Goal: Information Seeking & Learning: Check status

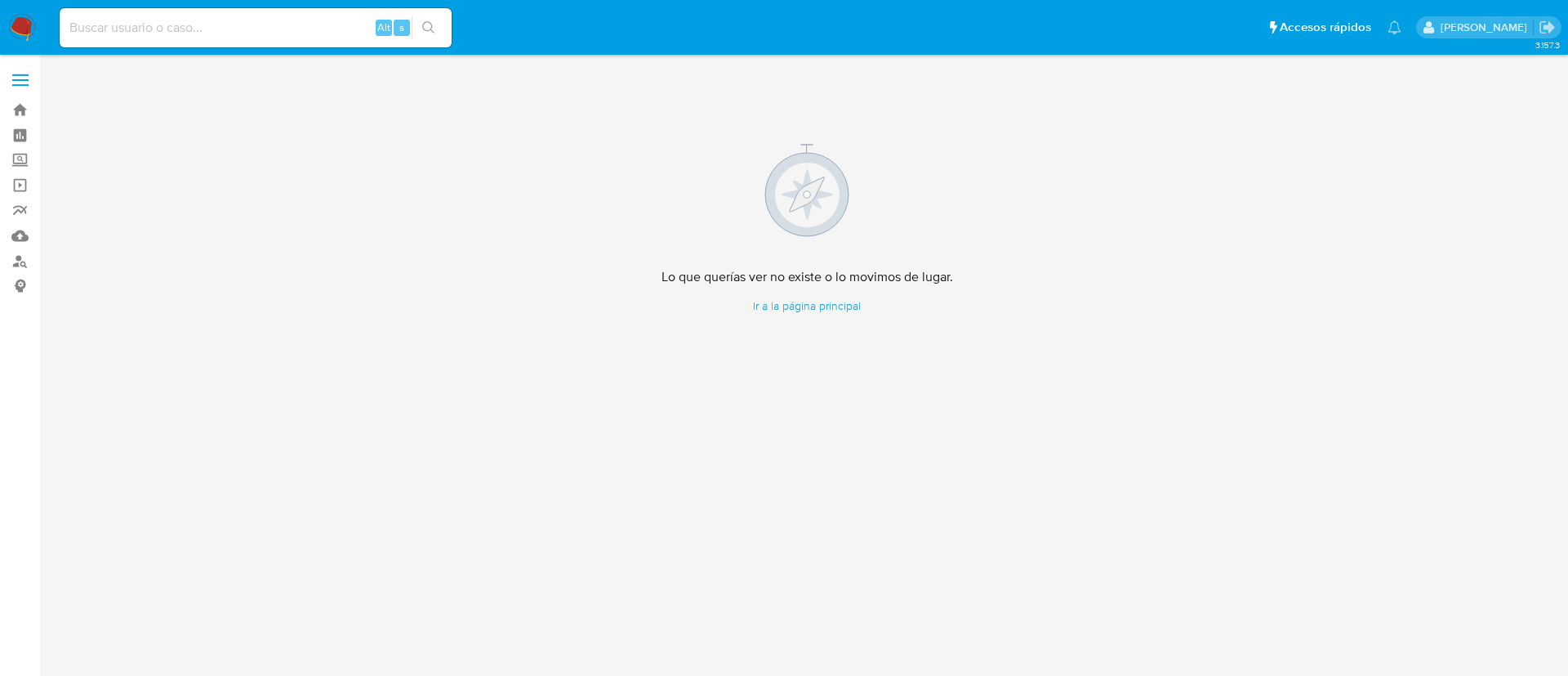
click at [30, 25] on img at bounding box center [22, 28] width 28 height 28
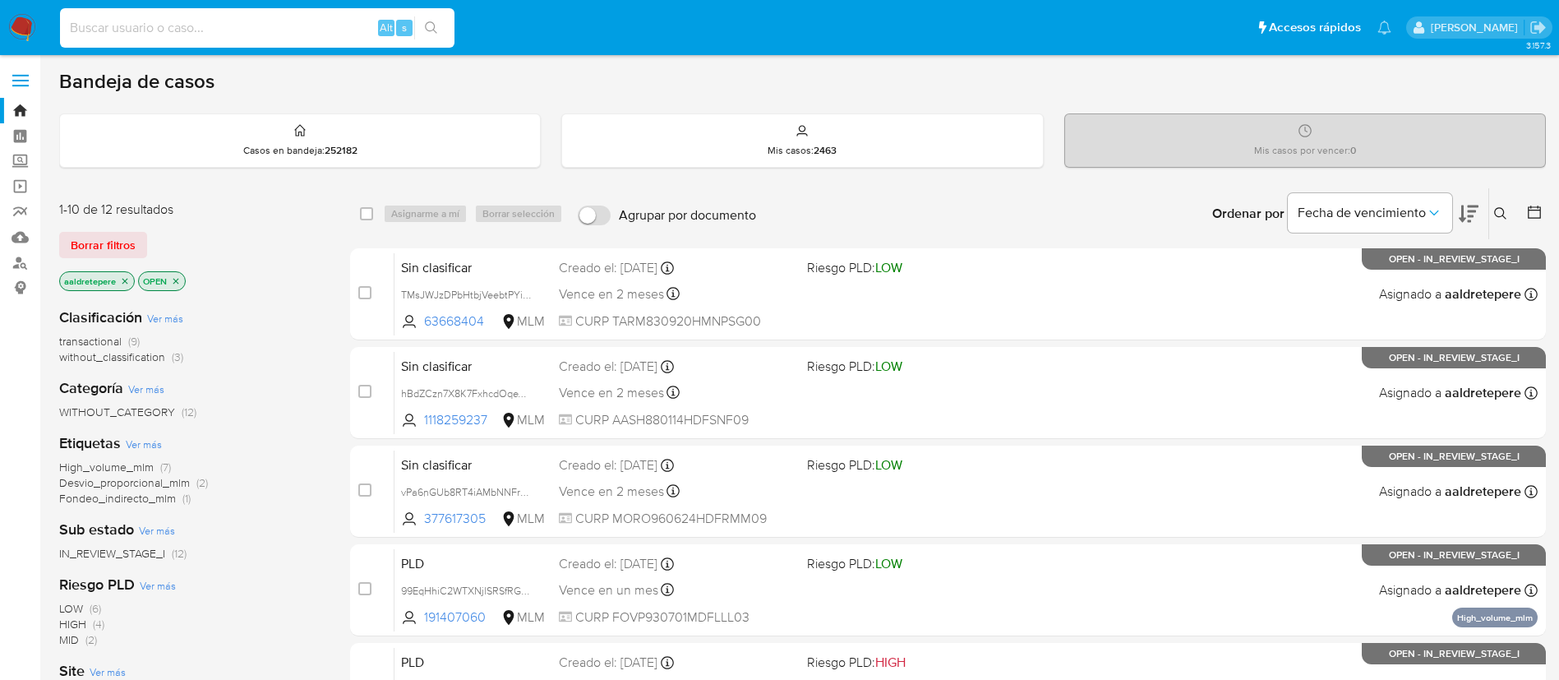
click at [172, 32] on input at bounding box center [257, 27] width 394 height 21
paste input "1708621530"
type input "1708621530"
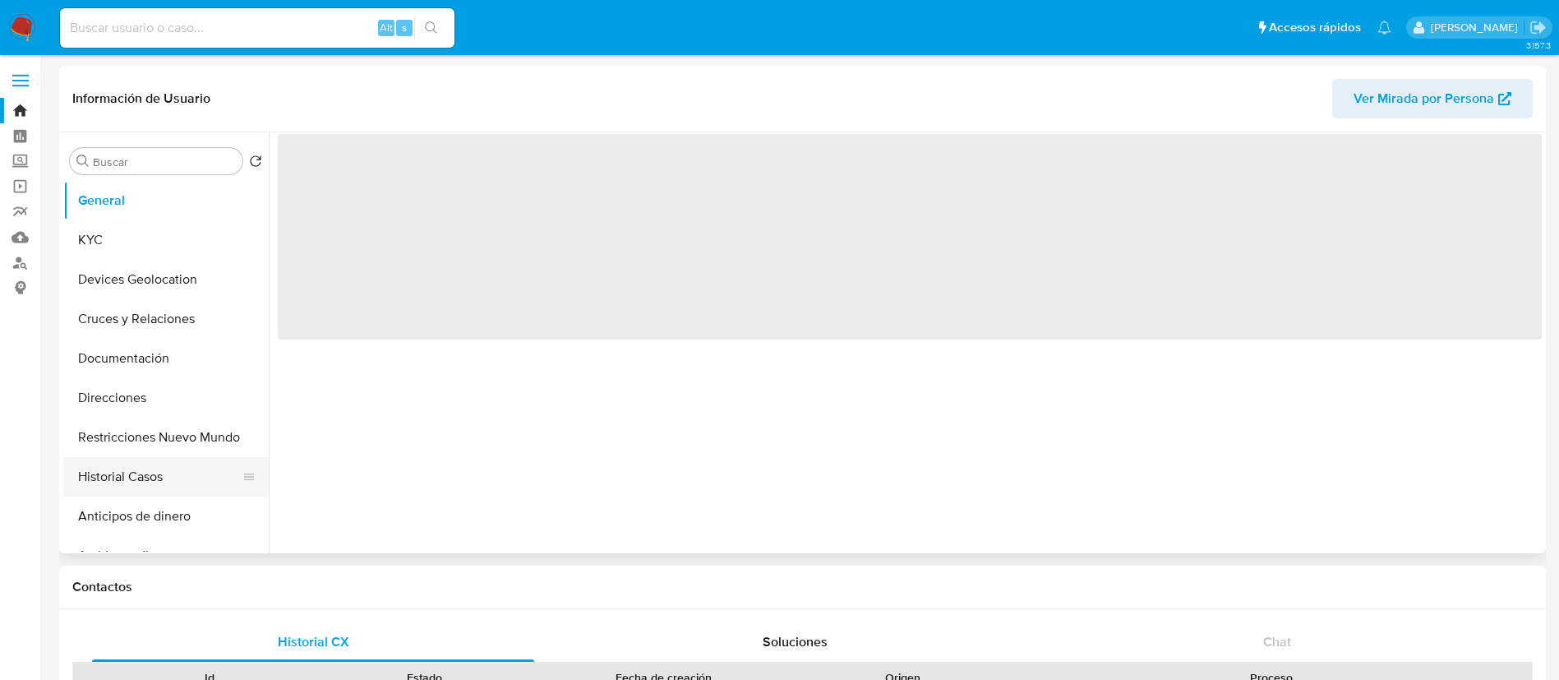
click at [186, 478] on button "Historial Casos" at bounding box center [159, 476] width 192 height 39
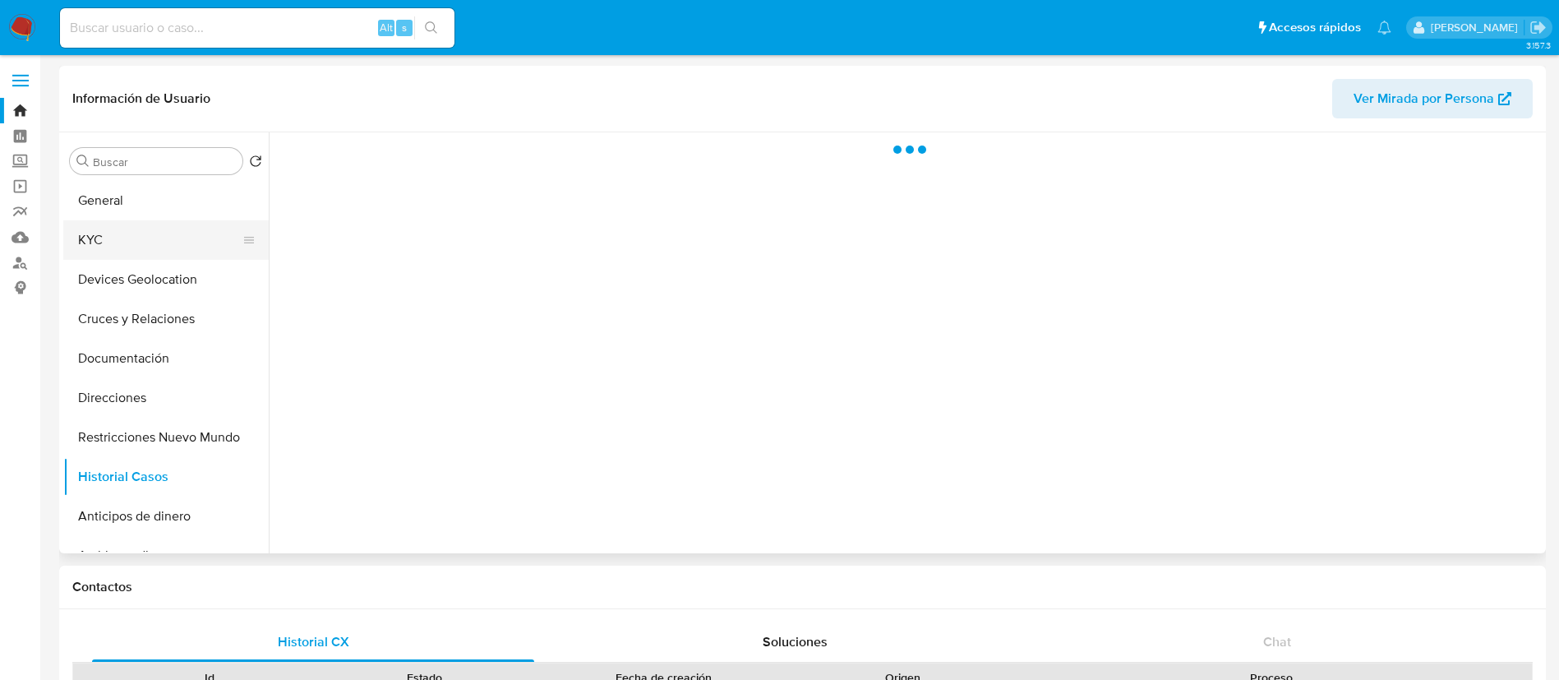
select select "10"
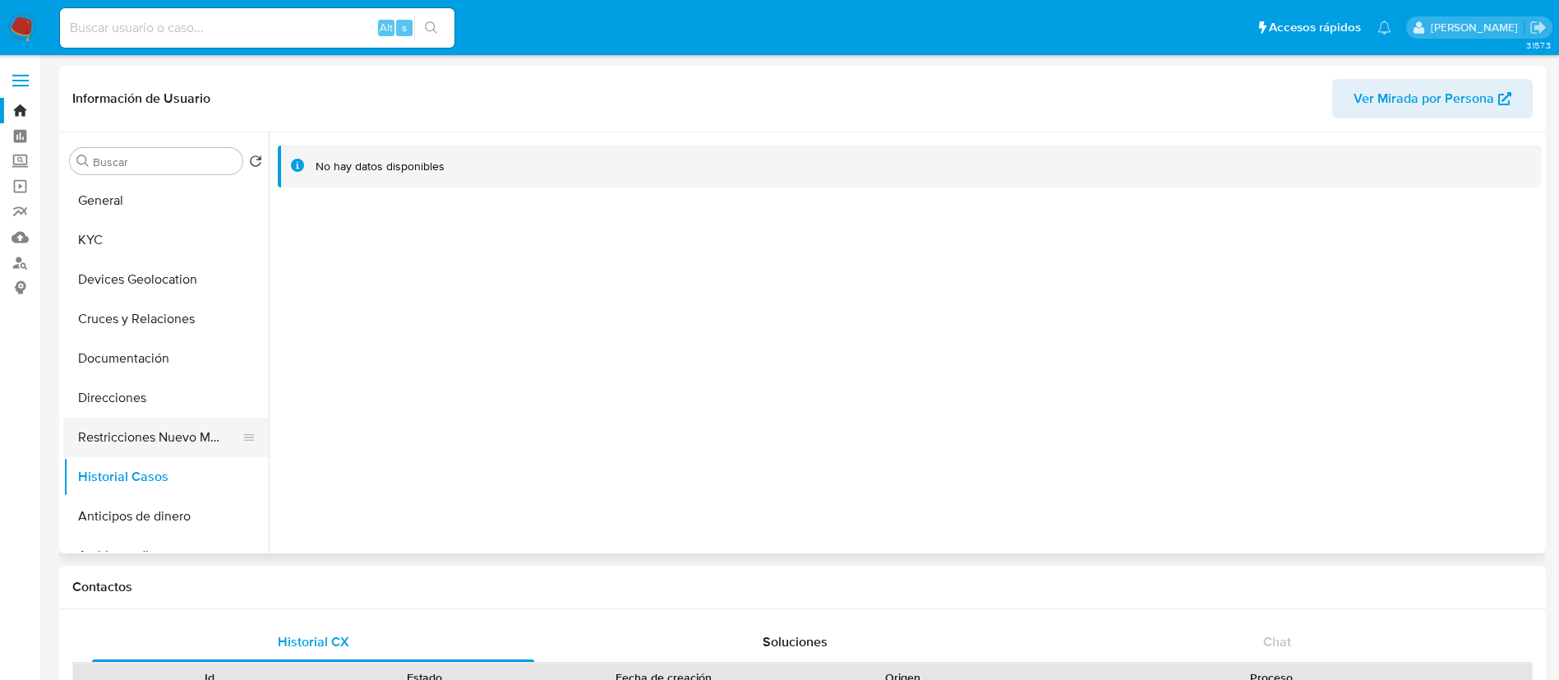
click at [209, 449] on button "Restricciones Nuevo Mundo" at bounding box center [159, 436] width 192 height 39
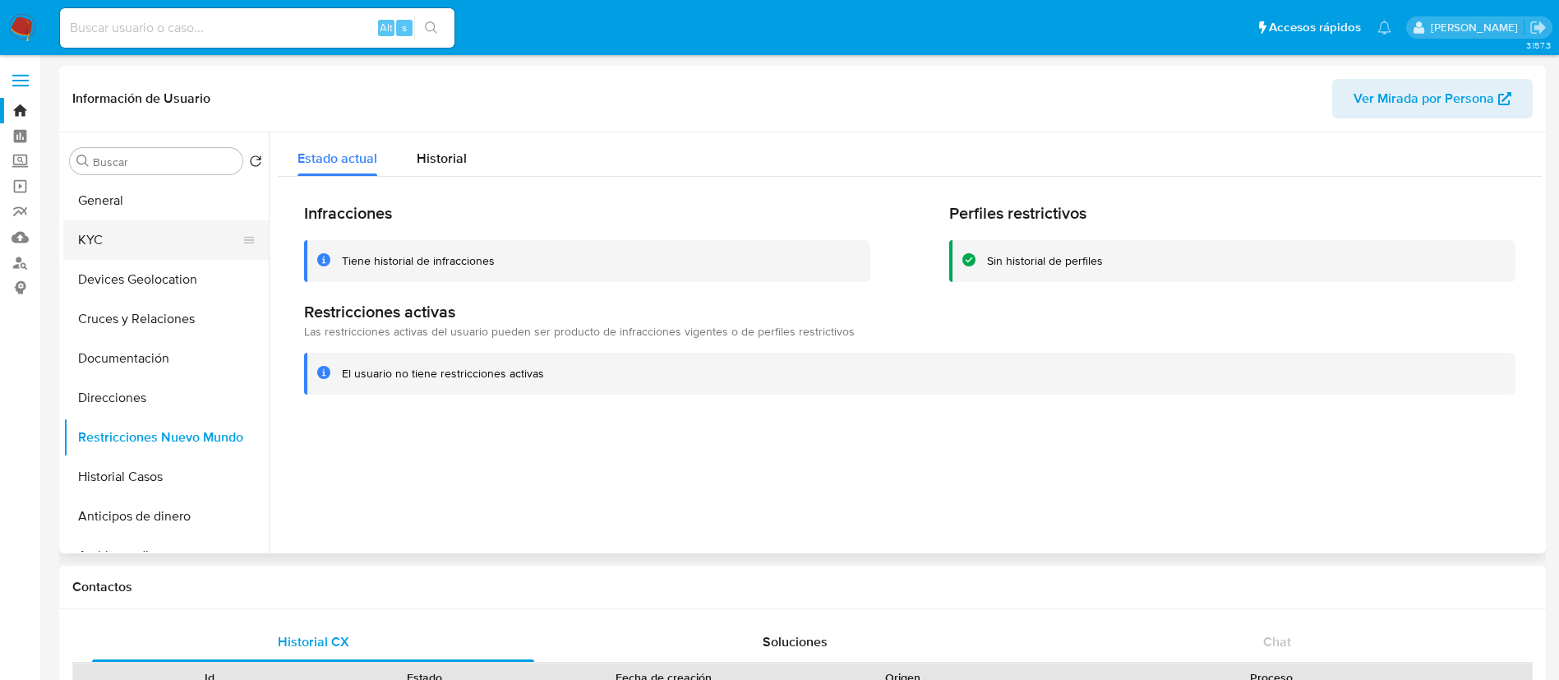
click at [141, 246] on button "KYC" at bounding box center [159, 239] width 192 height 39
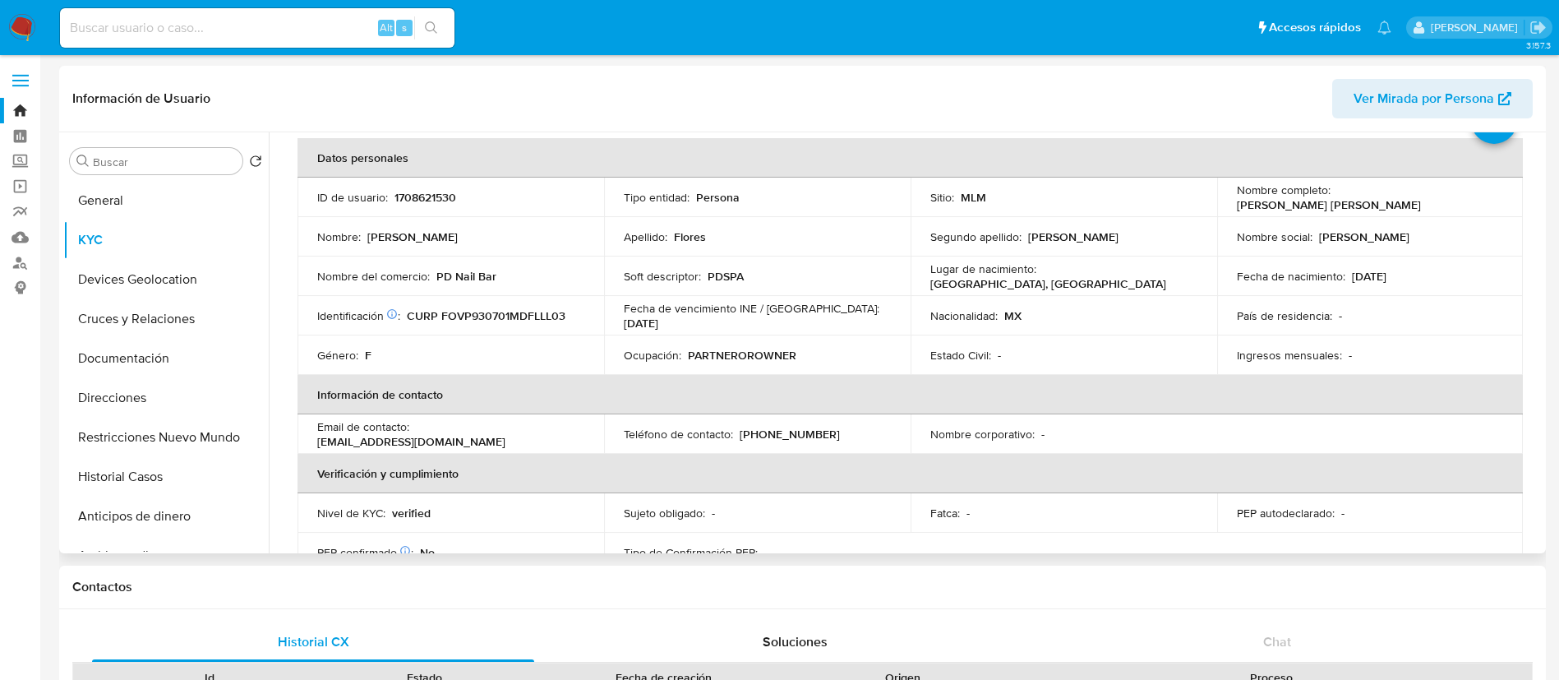
scroll to position [123, 0]
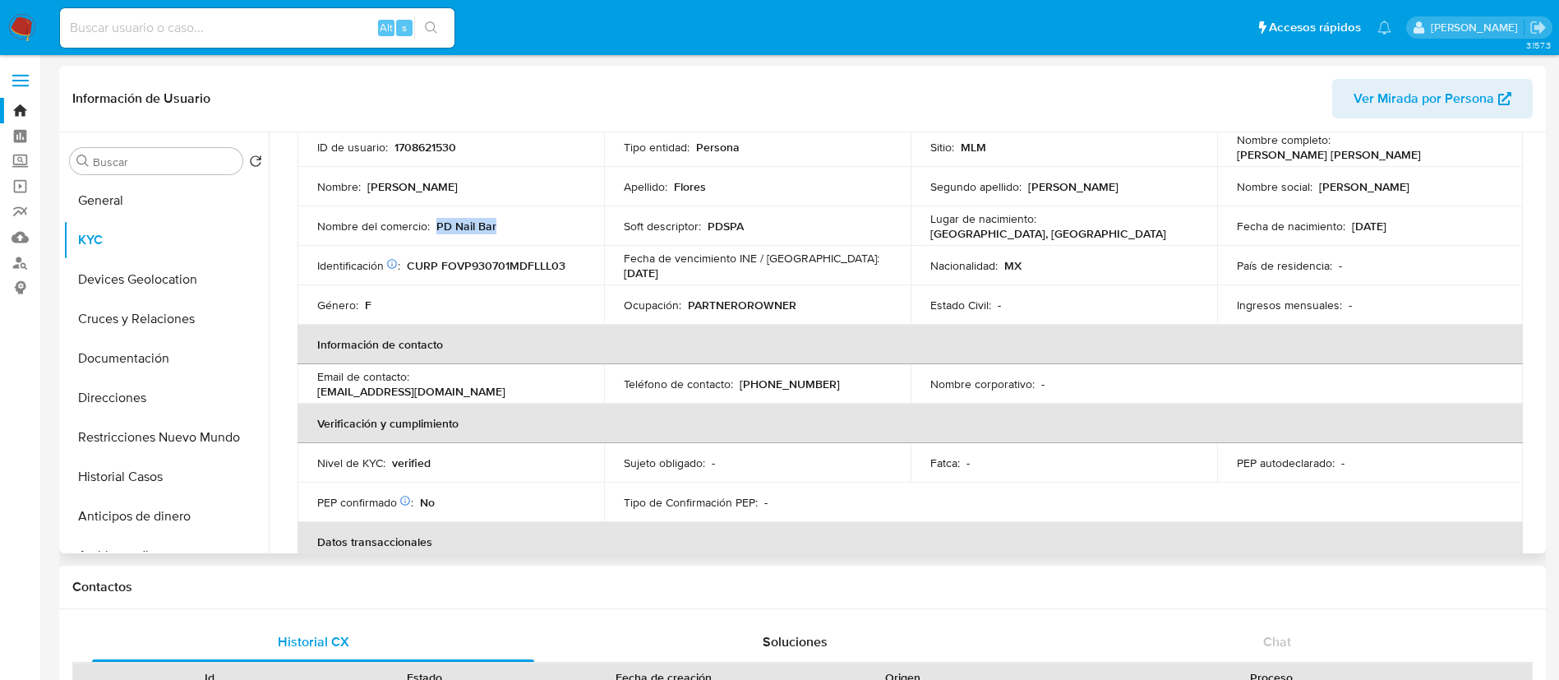
drag, startPoint x: 528, startPoint y: 221, endPoint x: 437, endPoint y: 228, distance: 91.4
click at [437, 228] on div "Nombre del comercio : PD Nail Bar" at bounding box center [450, 226] width 267 height 15
copy p "PD Nail Bar"
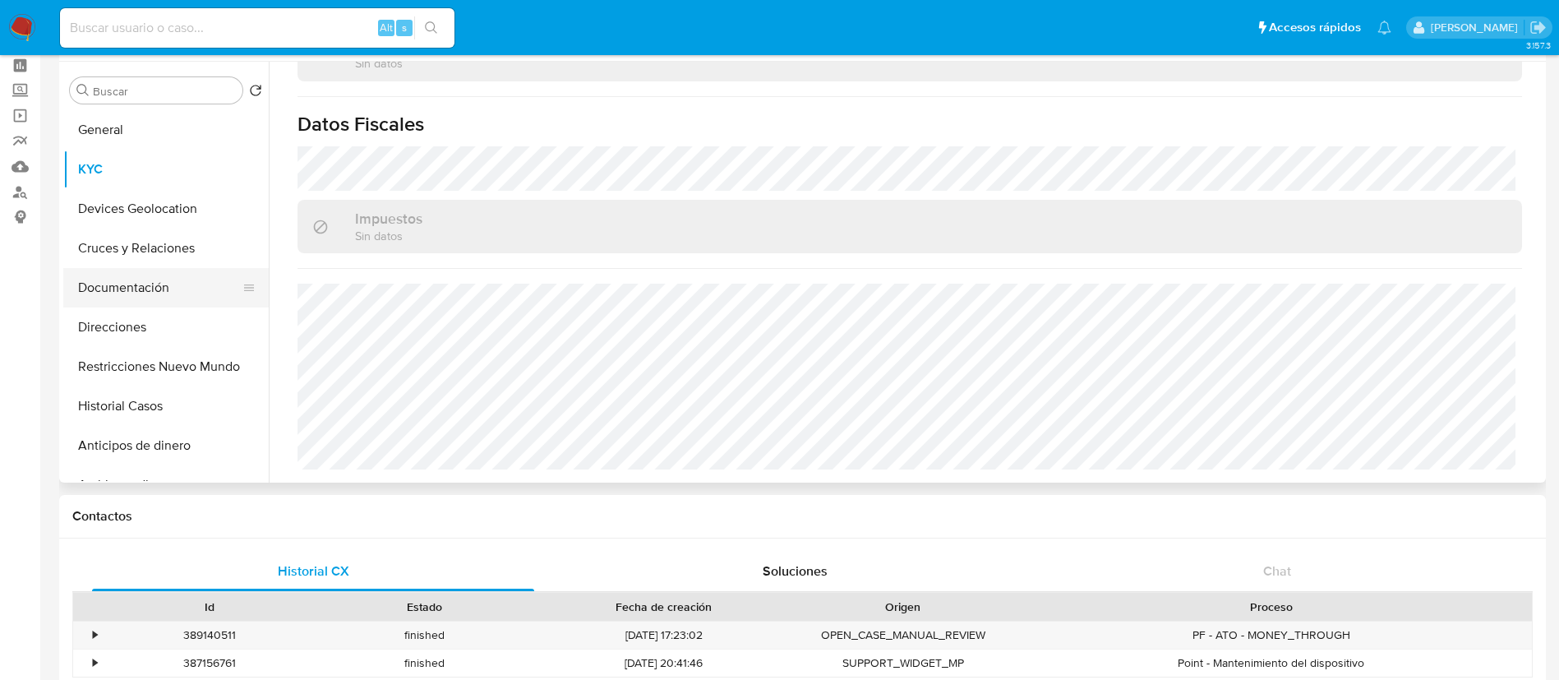
scroll to position [0, 0]
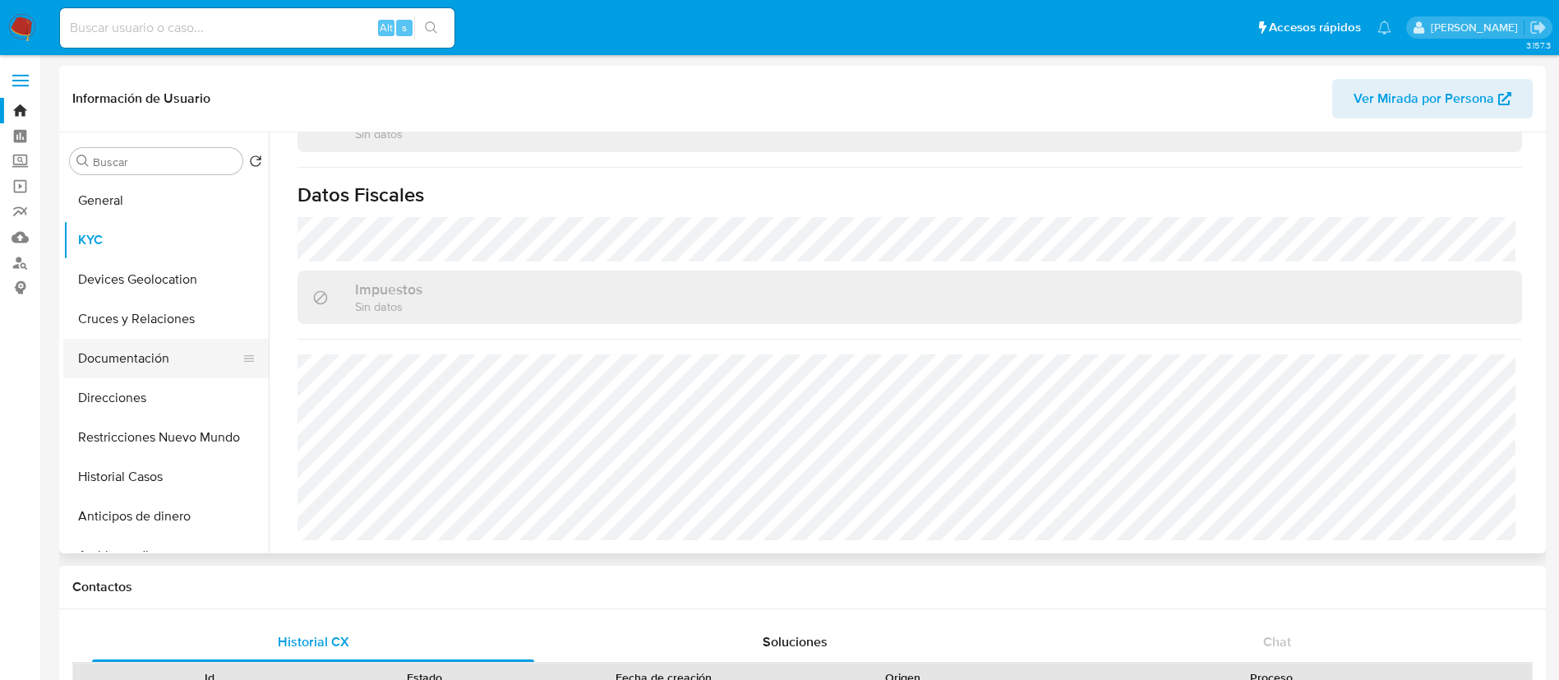
click at [141, 354] on button "Documentación" at bounding box center [159, 358] width 192 height 39
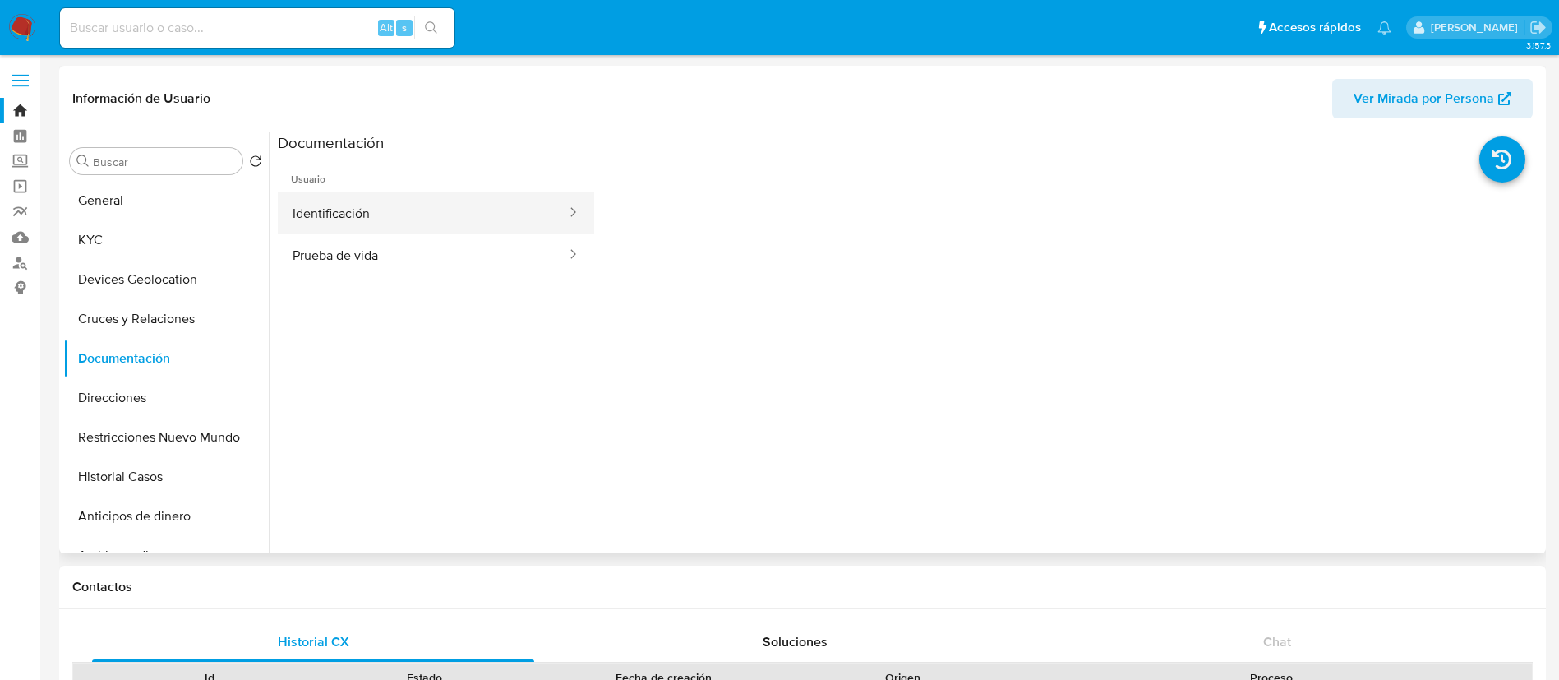
click at [337, 210] on button "Identificación" at bounding box center [423, 213] width 290 height 42
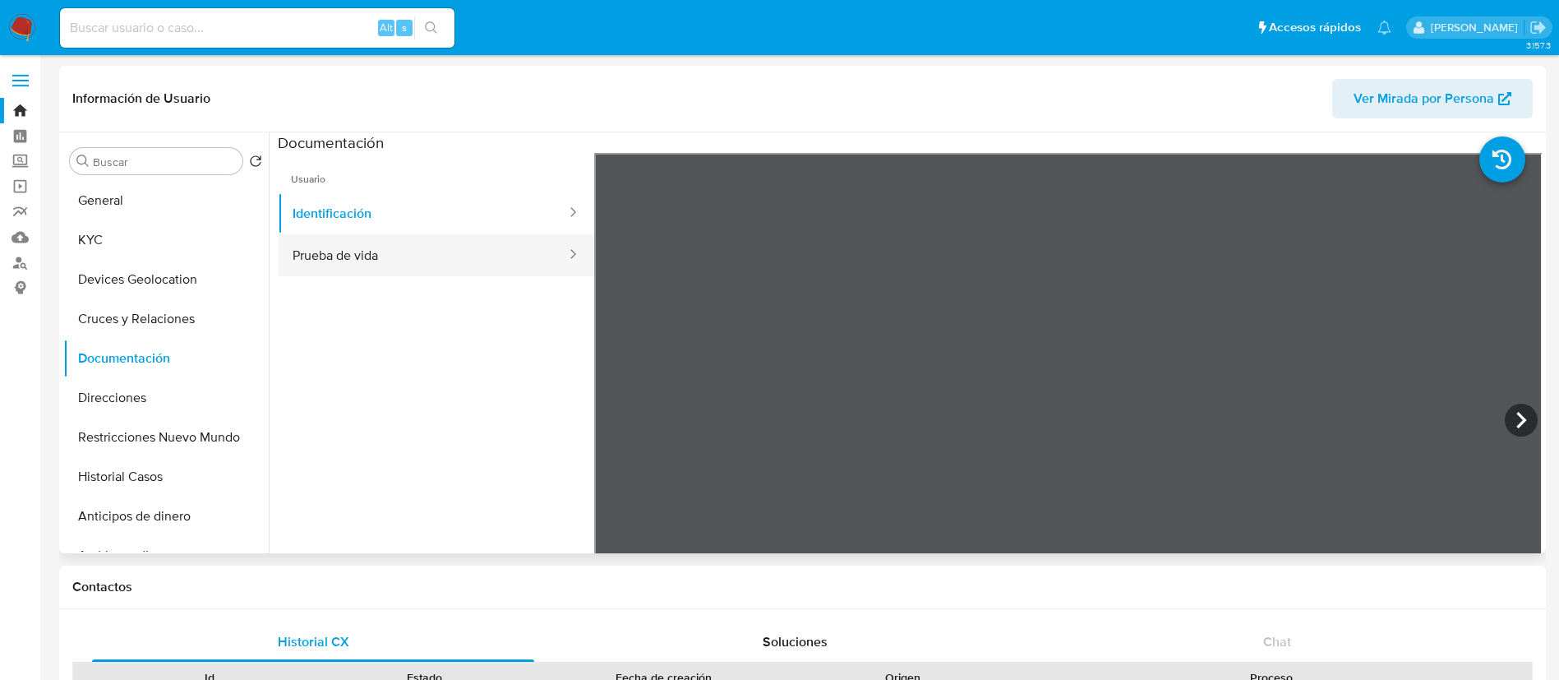
click at [357, 253] on button "Prueba de vida" at bounding box center [423, 255] width 290 height 42
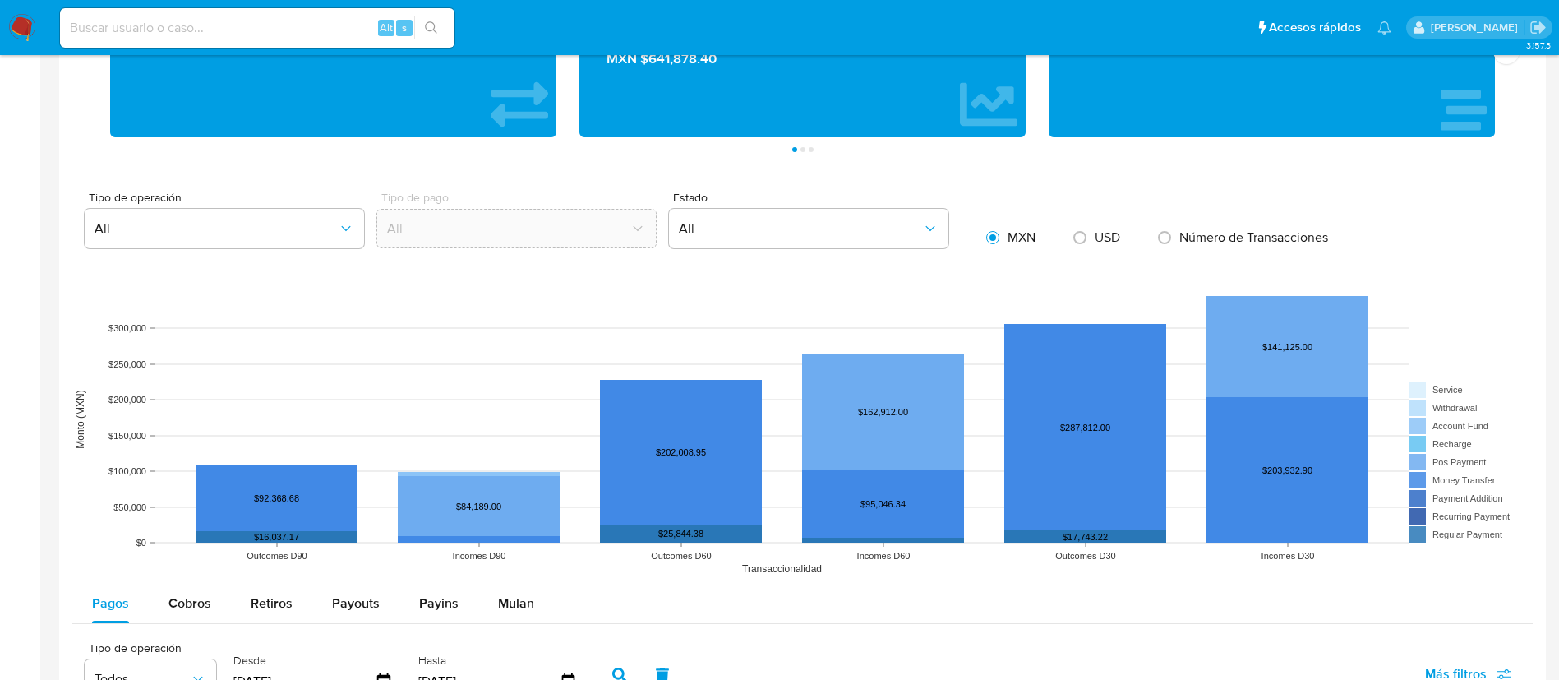
scroll to position [1109, 0]
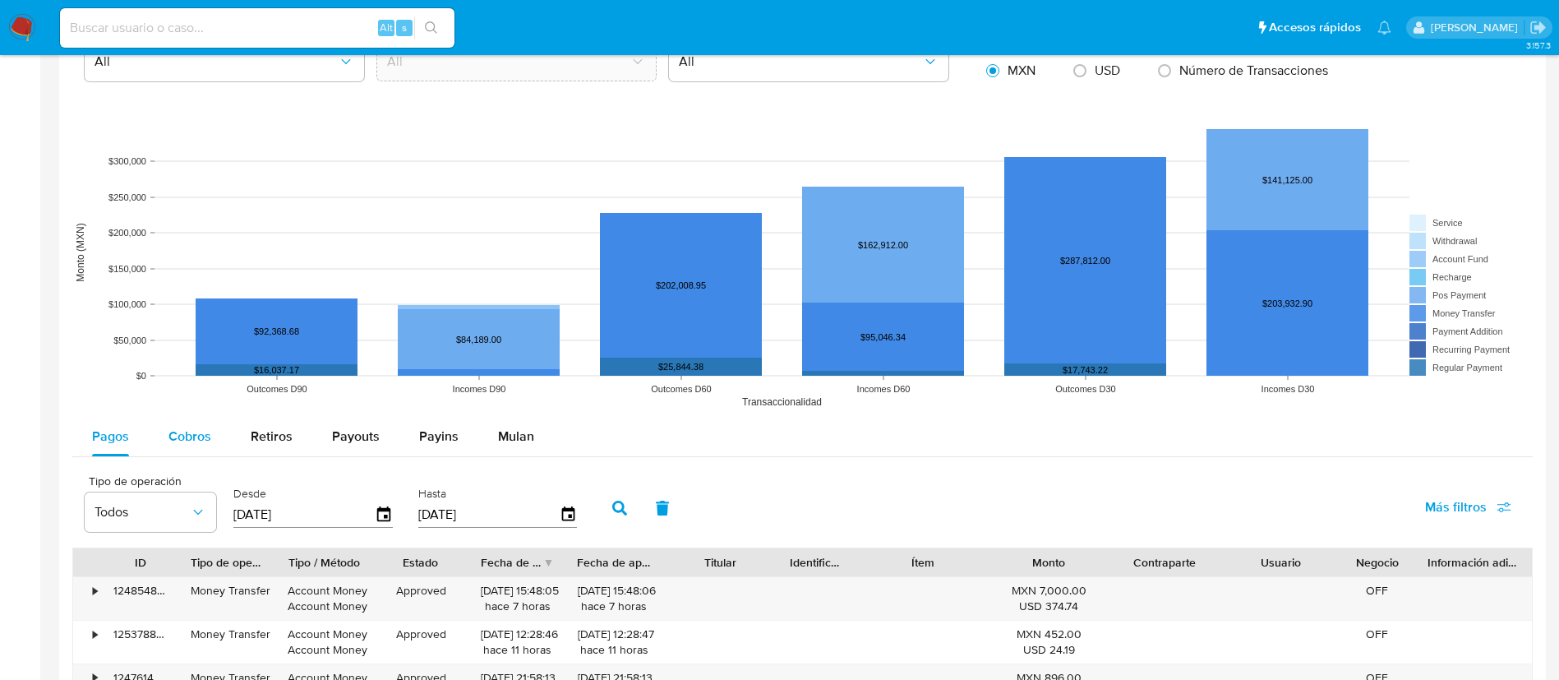
click at [188, 445] on div "Cobros" at bounding box center [189, 436] width 43 height 39
select select "10"
click at [234, 511] on input "[DATE]" at bounding box center [303, 514] width 141 height 26
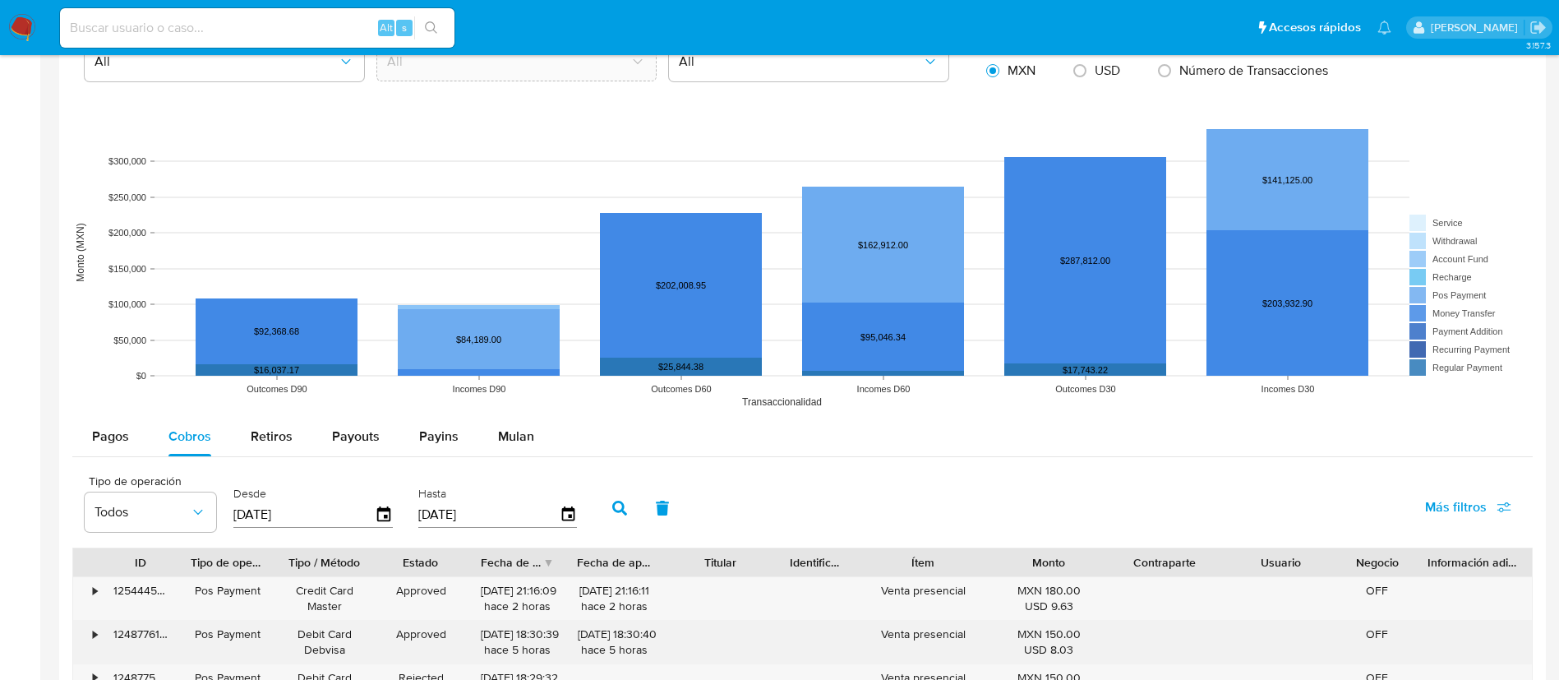
type input "[DATE]"
type input "2_/__/____"
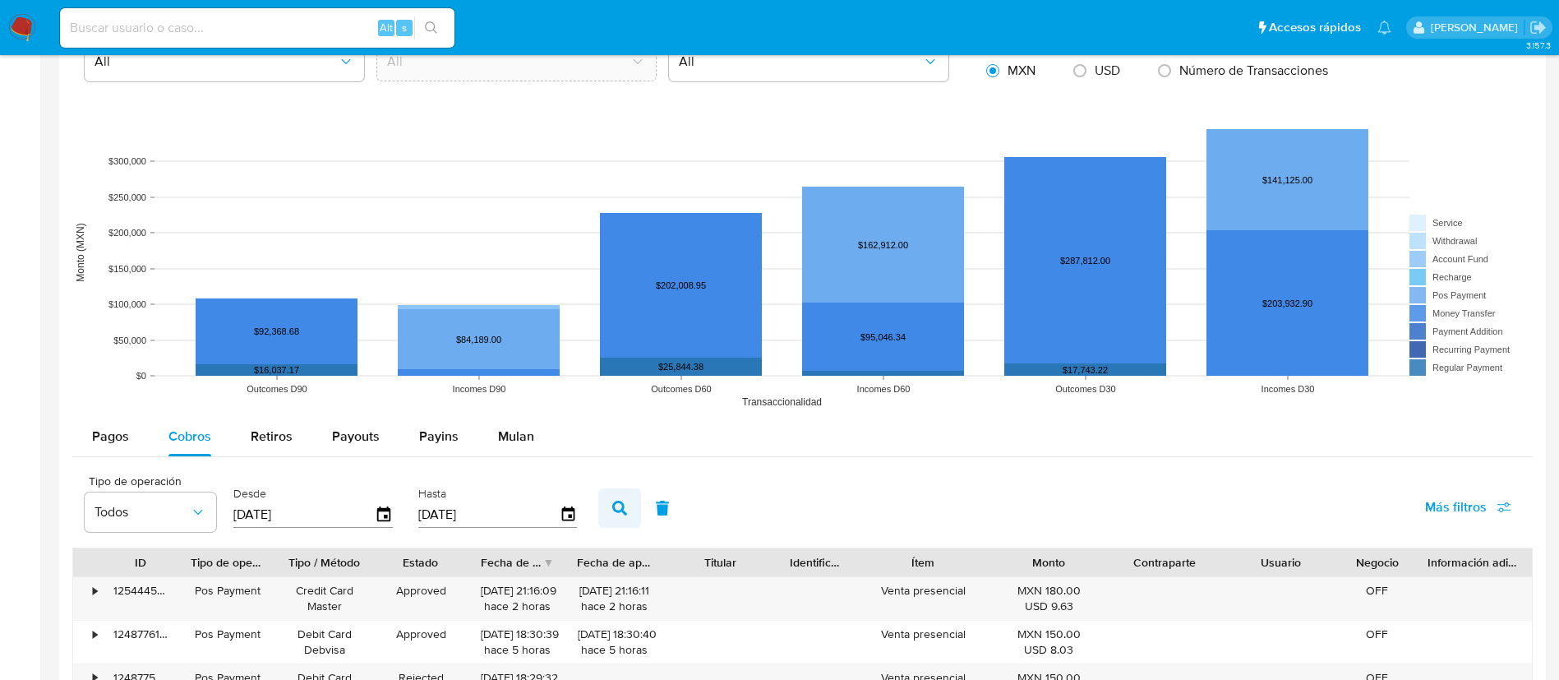
type input "[DATE]"
click at [619, 507] on icon "button" at bounding box center [619, 507] width 15 height 15
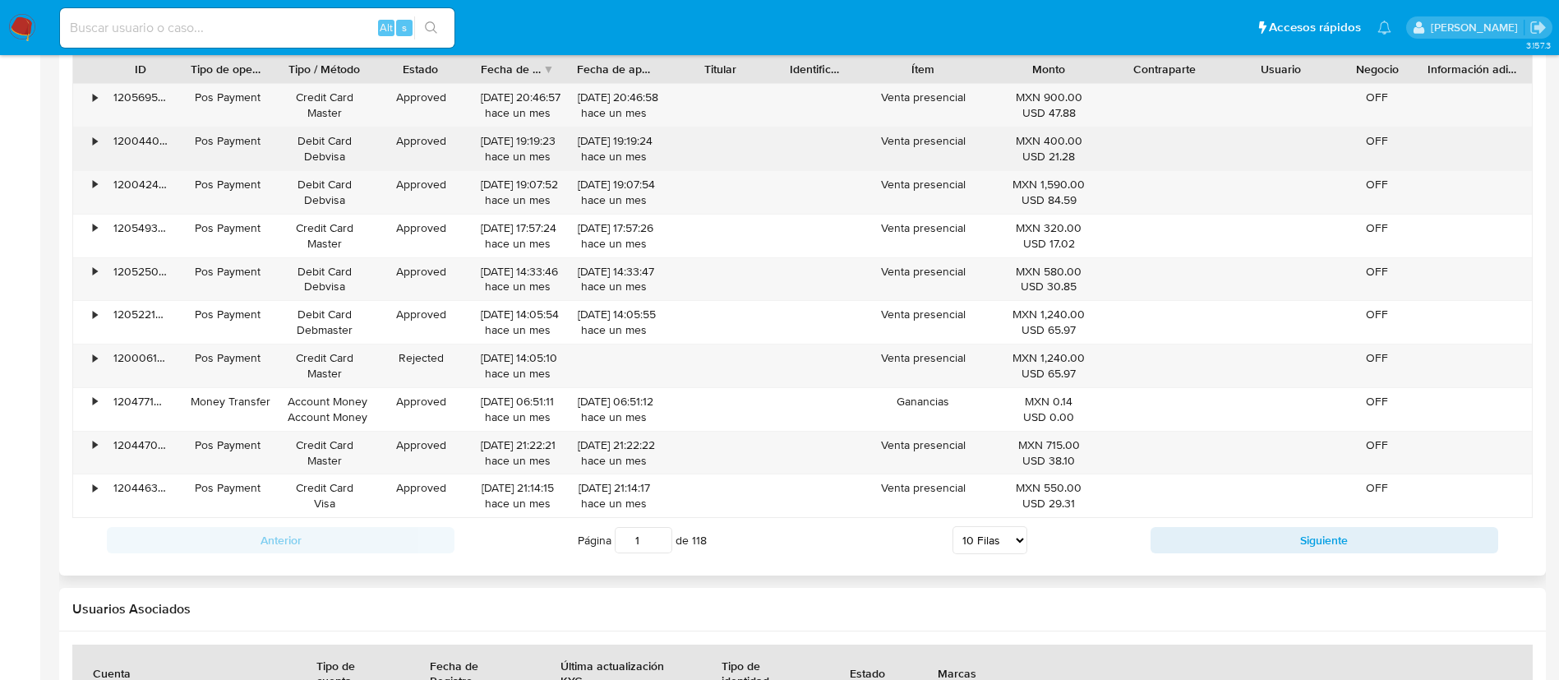
scroll to position [1726, 0]
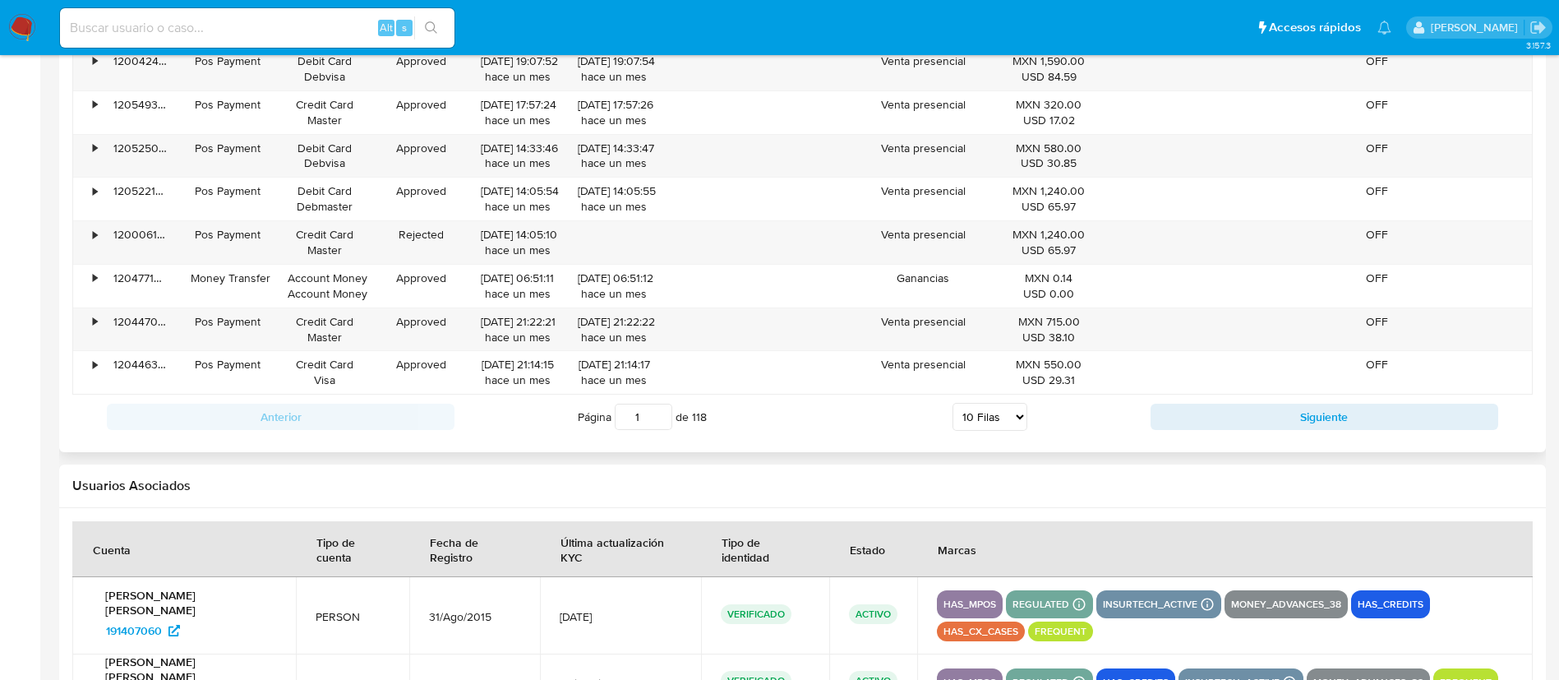
click at [967, 412] on select "5 Filas 10 Filas 20 Filas 25 Filas 50 Filas 100 Filas" at bounding box center [989, 417] width 75 height 28
select select "100"
click at [952, 403] on select "5 Filas 10 Filas 20 Filas 25 Filas 50 Filas 100 Filas" at bounding box center [989, 417] width 75 height 28
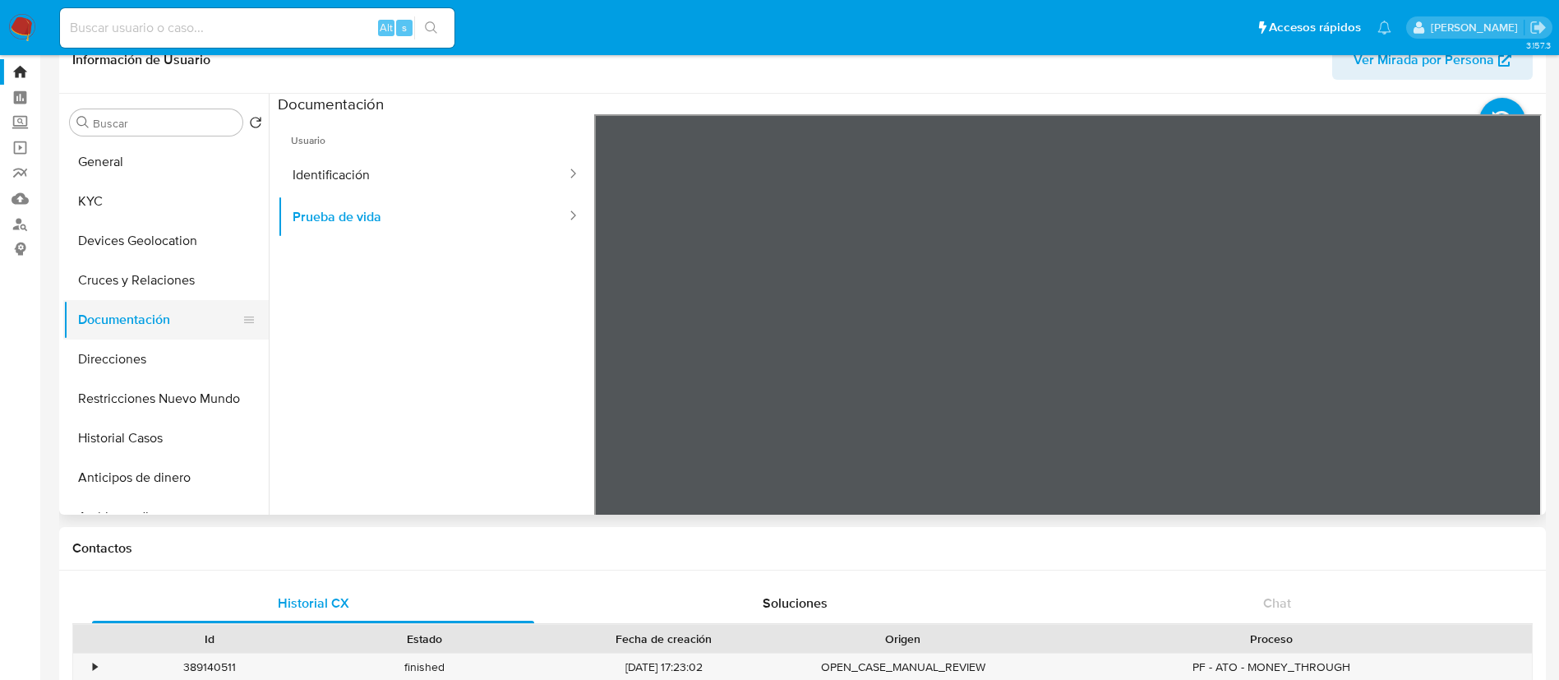
scroll to position [0, 0]
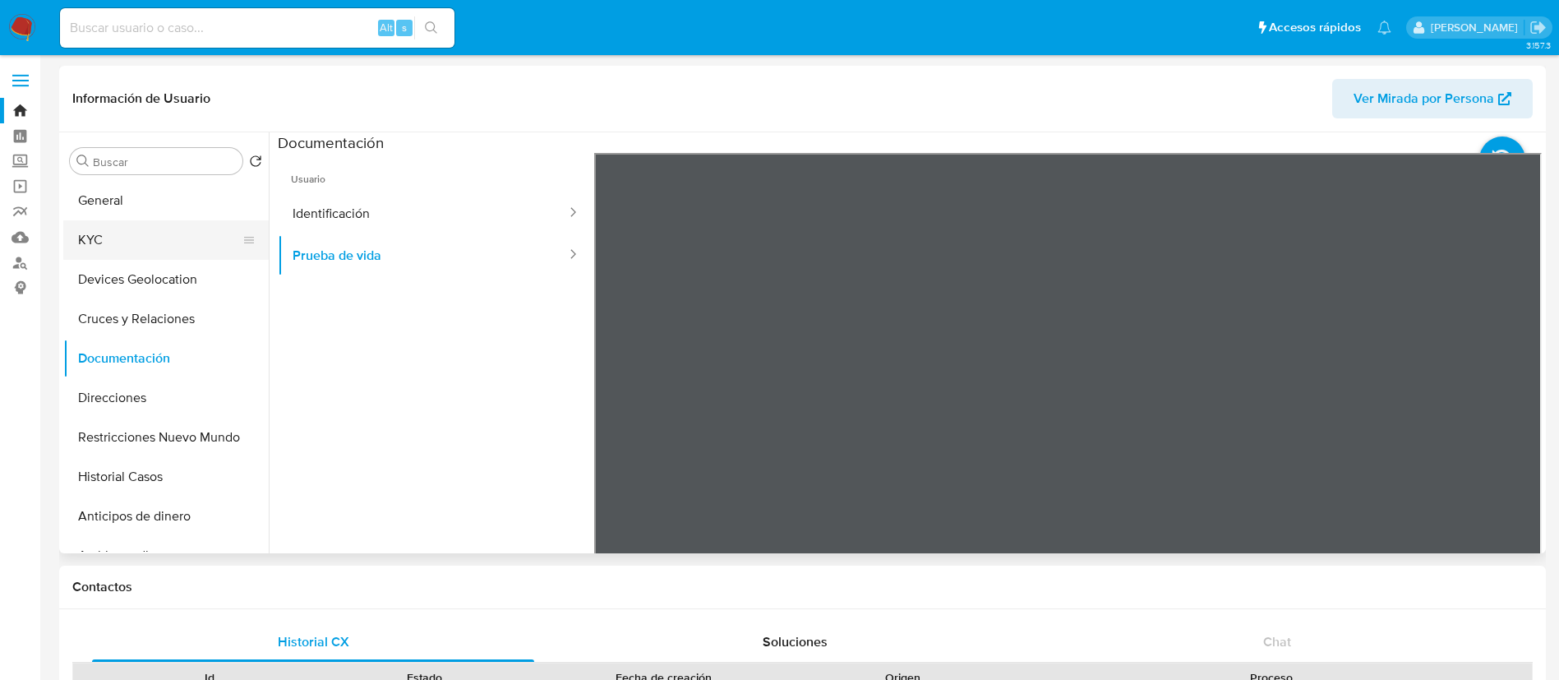
click at [171, 228] on button "KYC" at bounding box center [159, 239] width 192 height 39
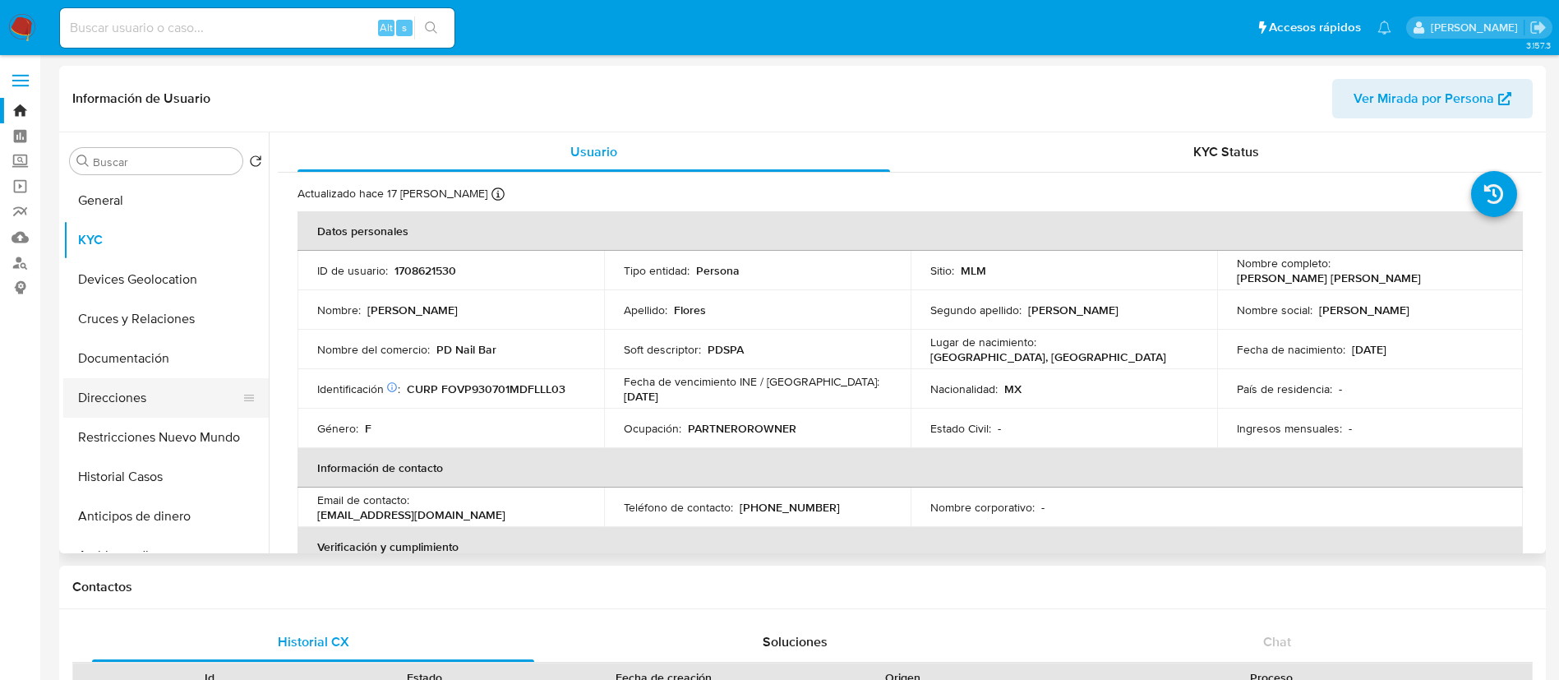
click at [151, 389] on button "Direcciones" at bounding box center [159, 397] width 192 height 39
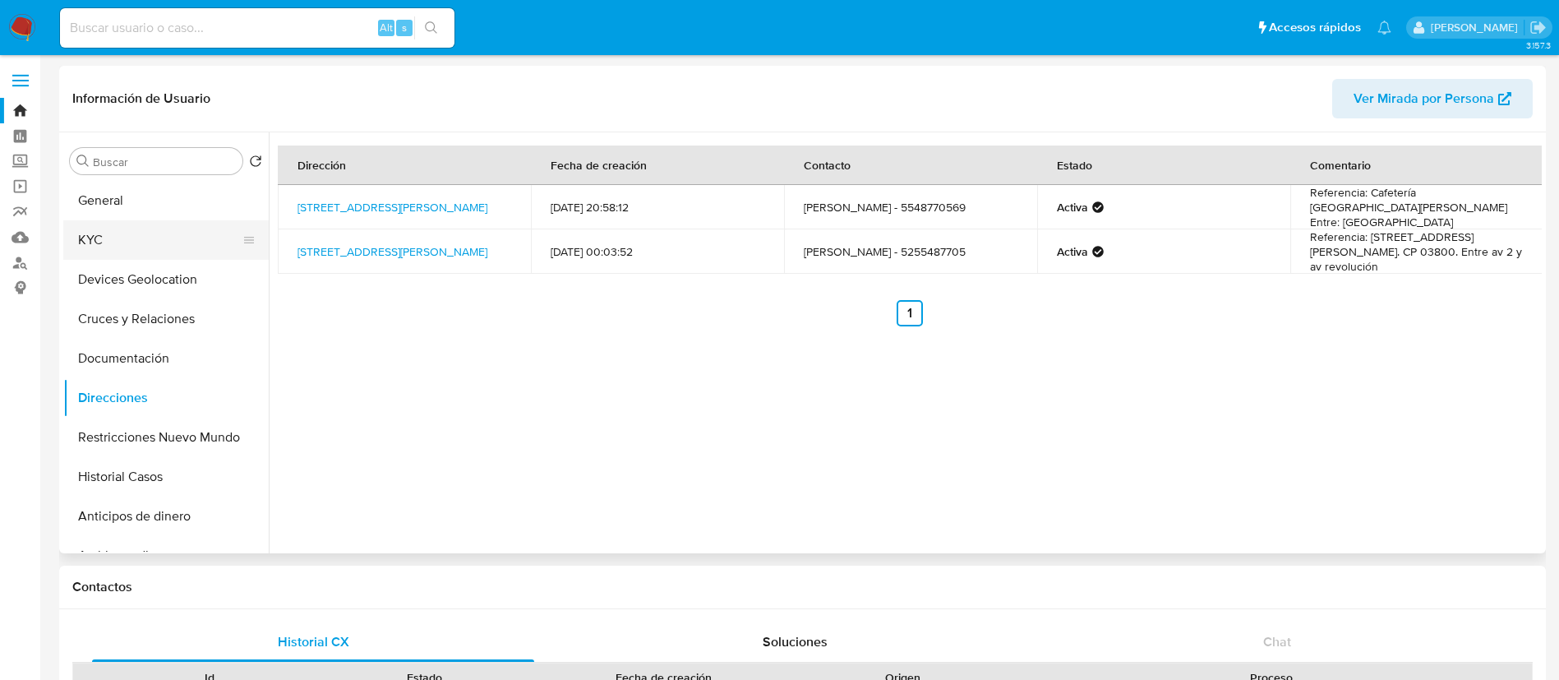
click at [131, 229] on button "KYC" at bounding box center [159, 239] width 192 height 39
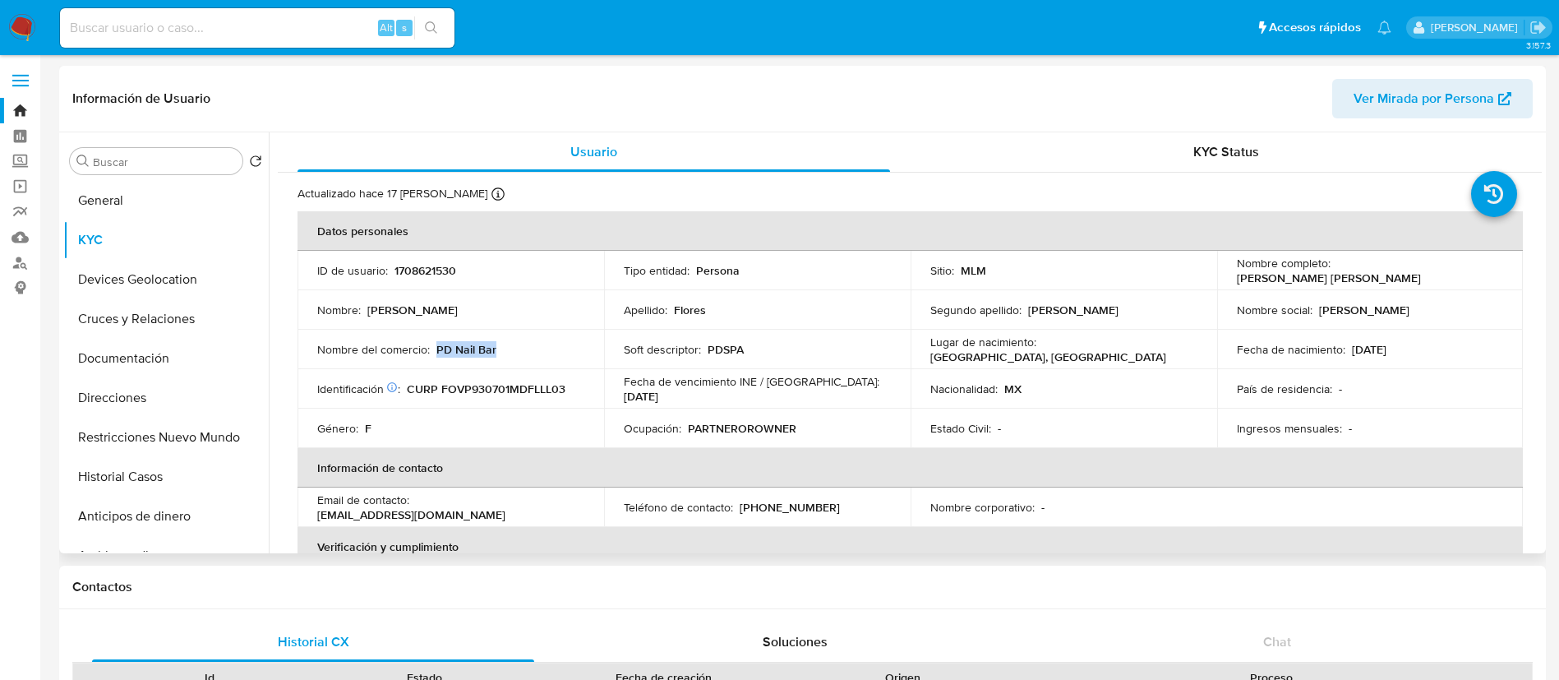
drag, startPoint x: 493, startPoint y: 355, endPoint x: 436, endPoint y: 343, distance: 57.9
click at [434, 348] on div "Nombre del comercio : PD Nail Bar" at bounding box center [450, 349] width 267 height 15
copy p "PD Nail Bar"
click at [200, 30] on input at bounding box center [257, 27] width 394 height 21
paste input "191407060"
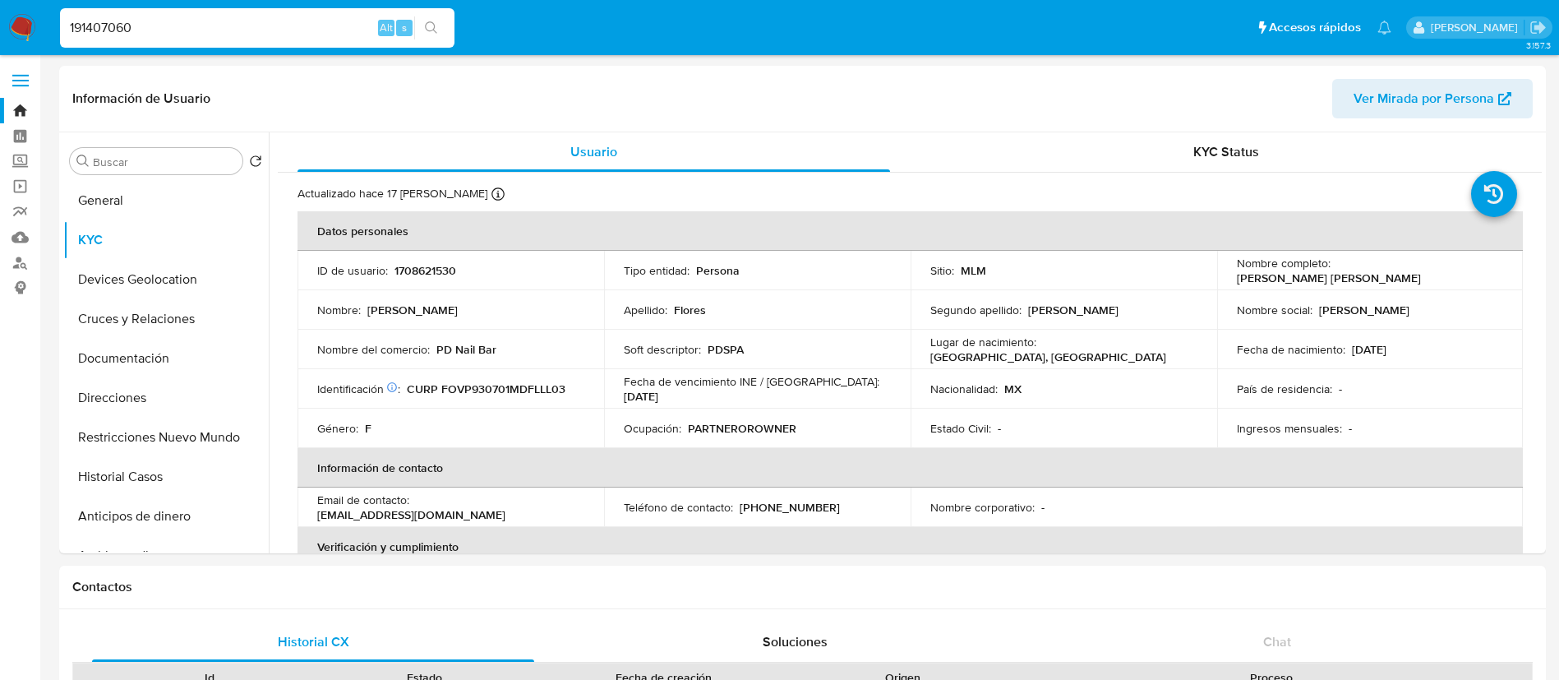
type input "191407060"
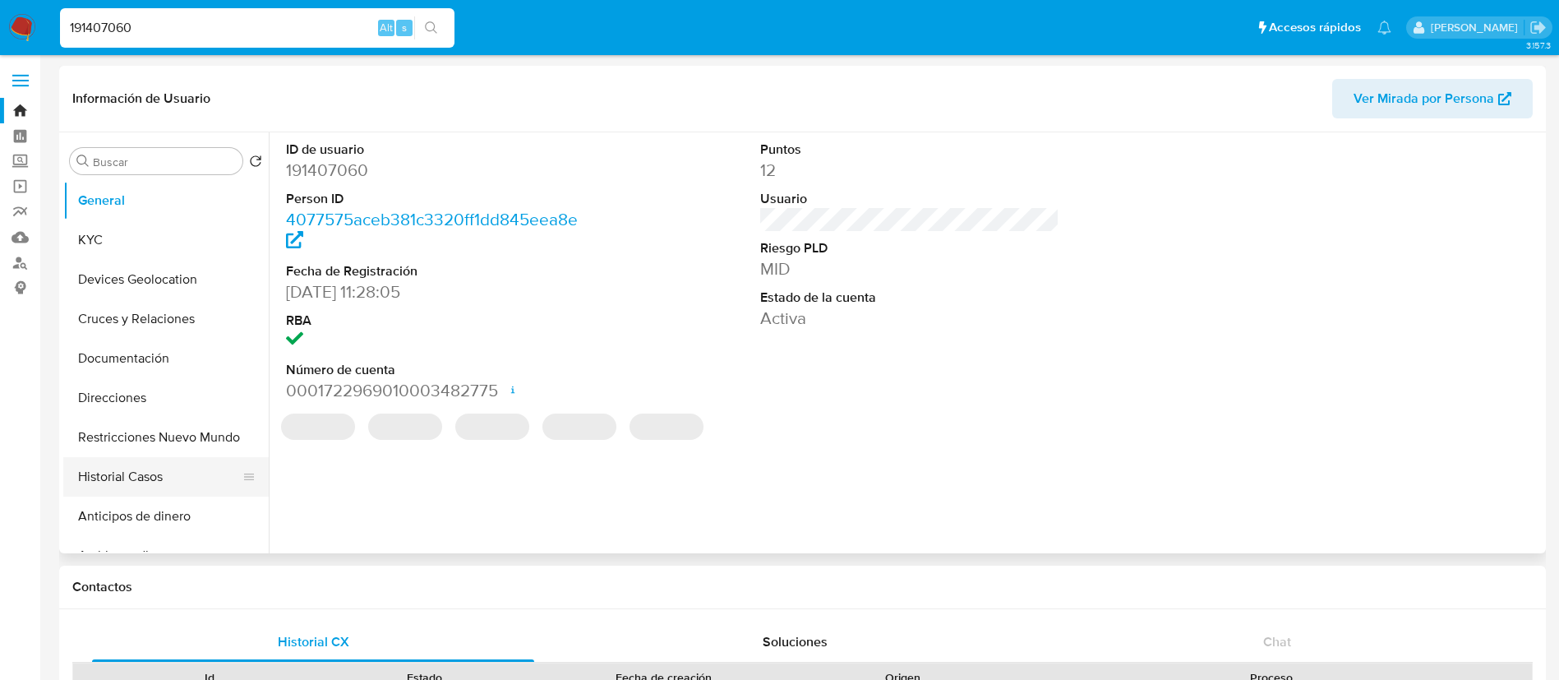
select select "10"
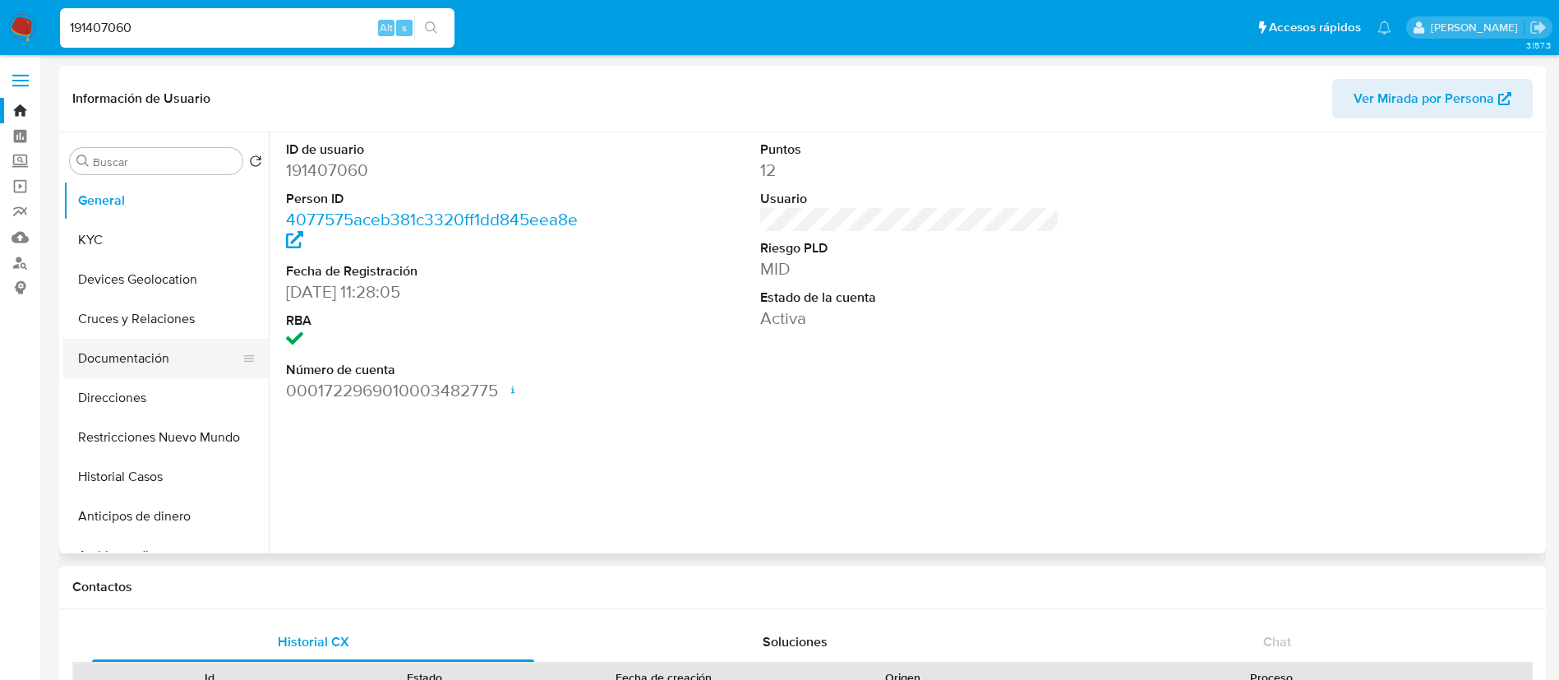
click at [154, 366] on button "Documentación" at bounding box center [159, 358] width 192 height 39
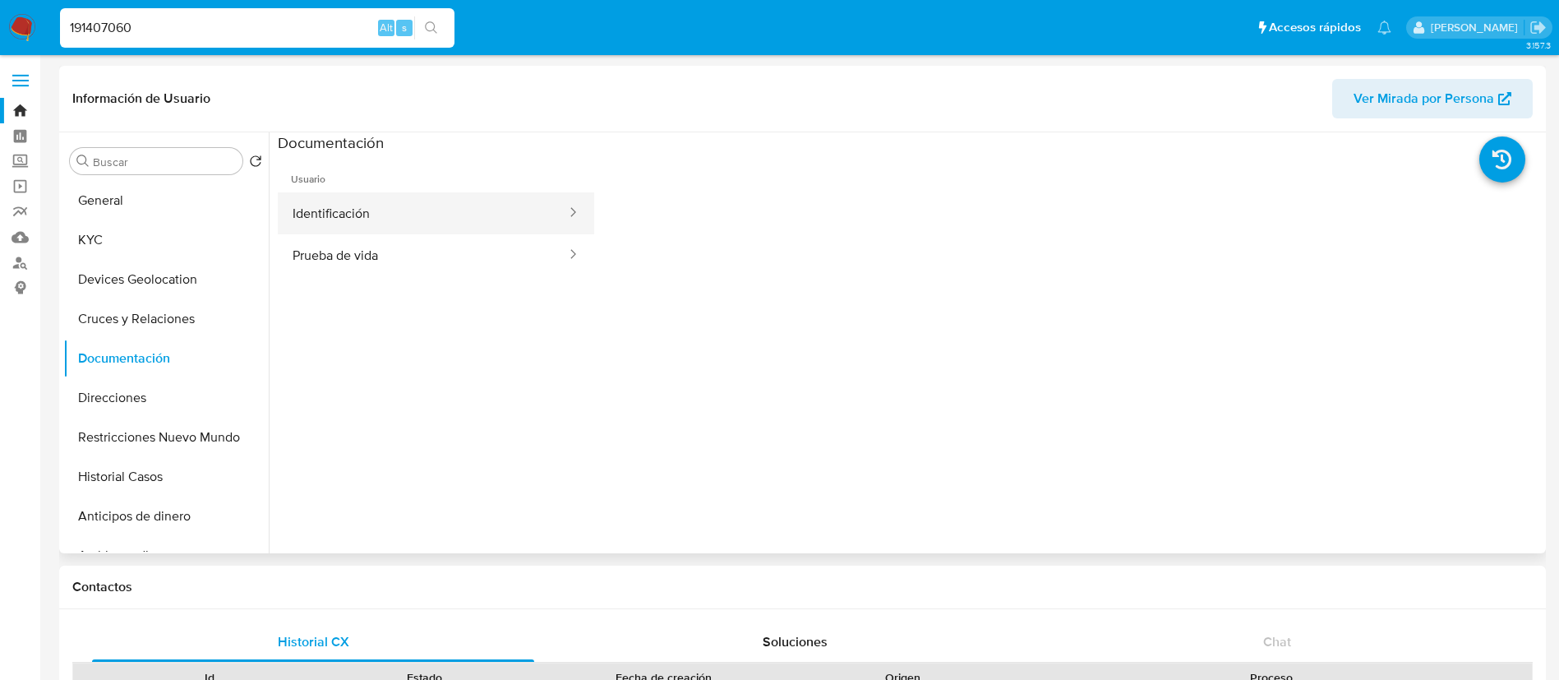
click at [435, 211] on button "Identificación" at bounding box center [423, 213] width 290 height 42
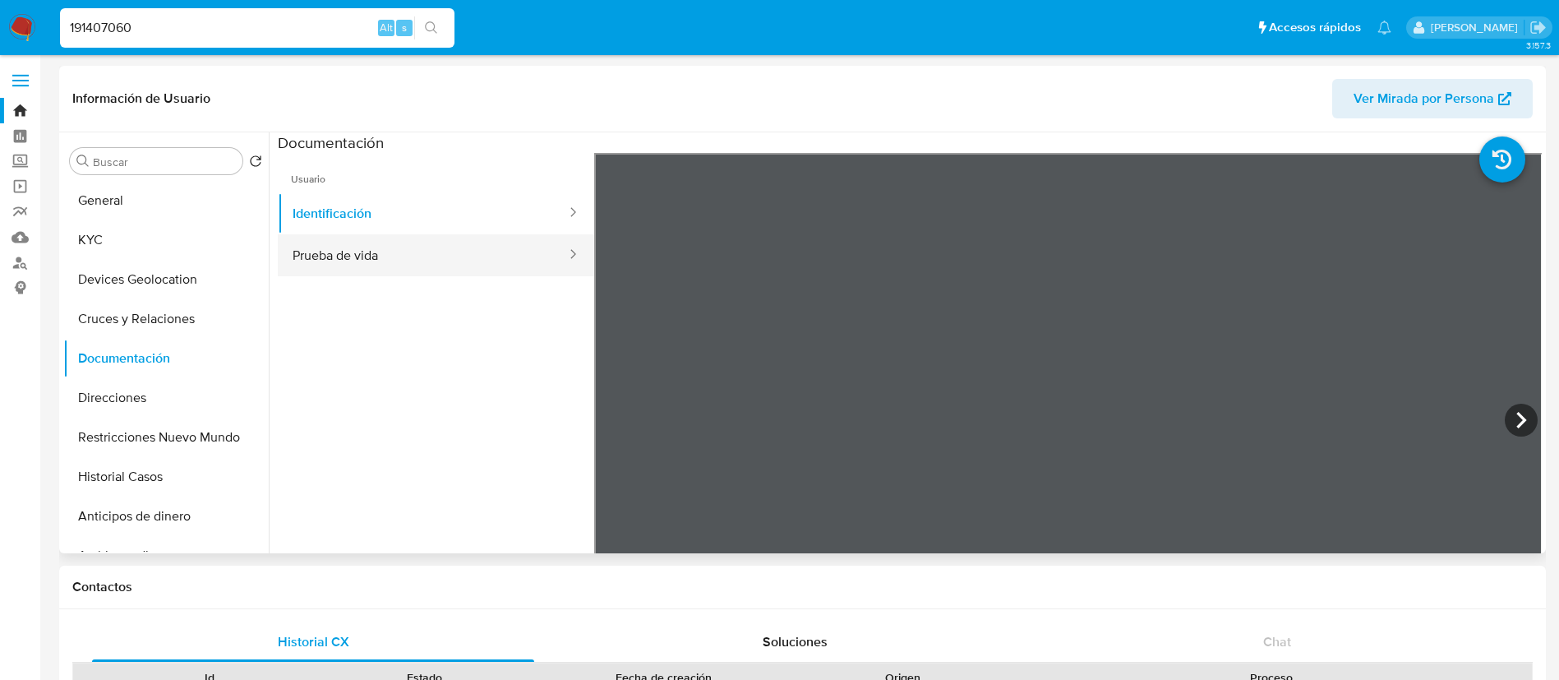
click at [362, 251] on button "Prueba de vida" at bounding box center [423, 255] width 290 height 42
